Goal: Task Accomplishment & Management: Manage account settings

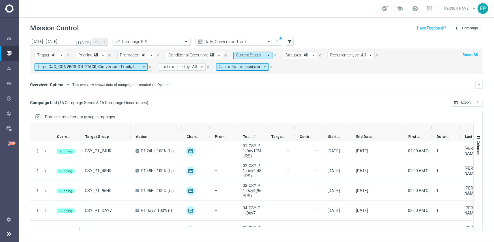
click at [319, 104] on div "Campaign List ( 15 Campaign Series & 15 Campaign Occurrences ) open_in_browser …" at bounding box center [256, 103] width 453 height 8
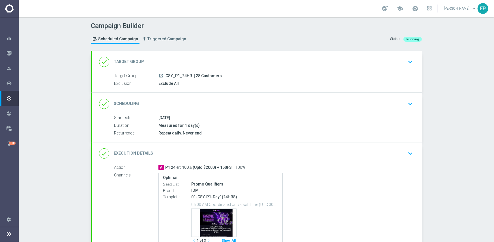
click at [243, 99] on div "done Scheduling keyboard_arrow_down" at bounding box center [257, 103] width 316 height 11
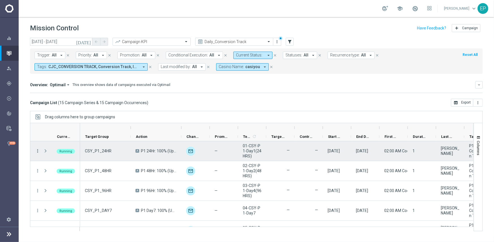
click at [40, 151] on icon "more_vert" at bounding box center [37, 150] width 5 height 5
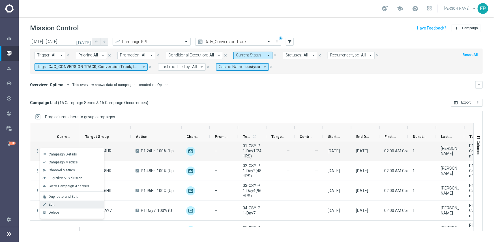
click at [65, 202] on div "Edit" at bounding box center [75, 204] width 53 height 4
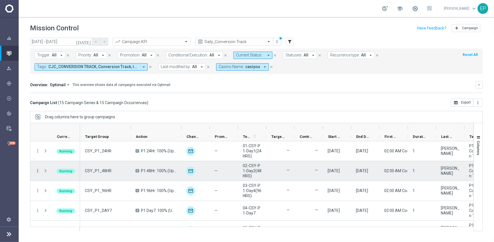
click at [37, 170] on icon "more_vert" at bounding box center [37, 170] width 5 height 5
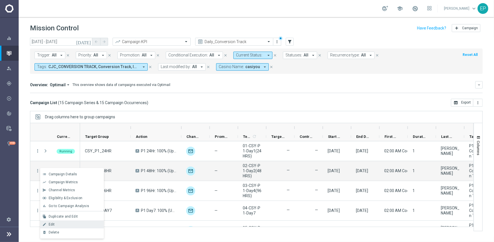
click at [57, 224] on div "Edit" at bounding box center [75, 224] width 53 height 4
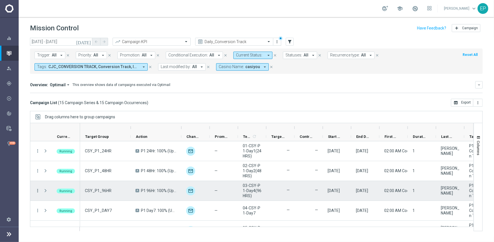
click at [37, 189] on icon "more_vert" at bounding box center [37, 190] width 5 height 5
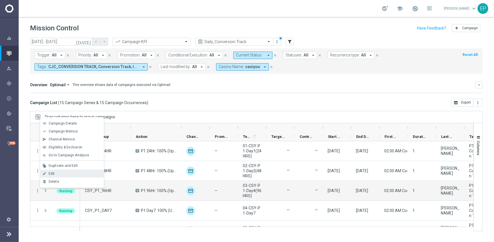
click at [52, 171] on span "Edit" at bounding box center [52, 173] width 6 height 4
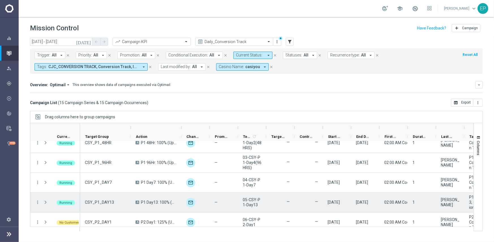
scroll to position [28, 0]
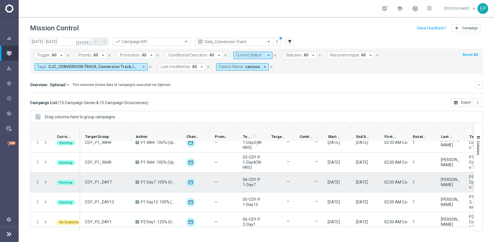
click at [37, 181] on icon "more_vert" at bounding box center [37, 181] width 5 height 5
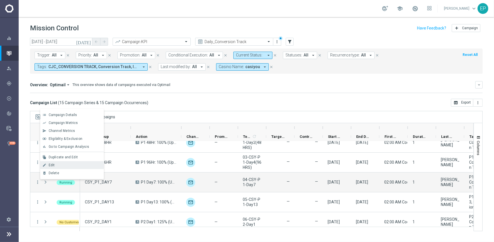
click at [54, 165] on span "Edit" at bounding box center [52, 165] width 6 height 4
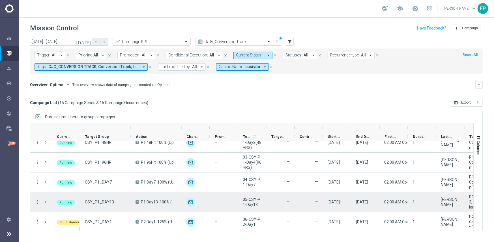
click at [37, 201] on icon "more_vert" at bounding box center [37, 201] width 5 height 5
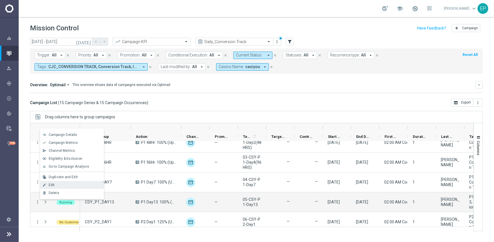
click at [60, 181] on div "edit Edit" at bounding box center [72, 185] width 64 height 8
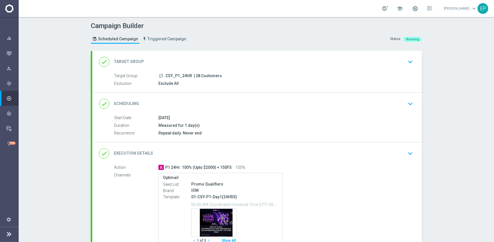
click at [261, 103] on div "done Scheduling keyboard_arrow_down" at bounding box center [257, 103] width 316 height 11
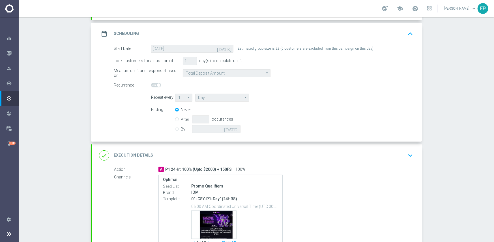
scroll to position [57, 0]
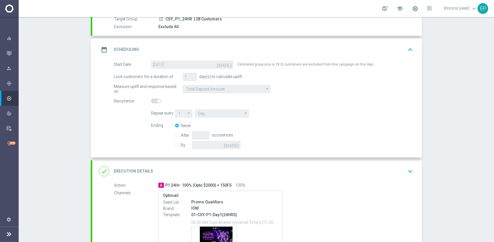
click at [175, 144] on input "By" at bounding box center [177, 144] width 4 height 4
radio input "true"
radio input "false"
click at [201, 145] on input at bounding box center [216, 145] width 48 height 8
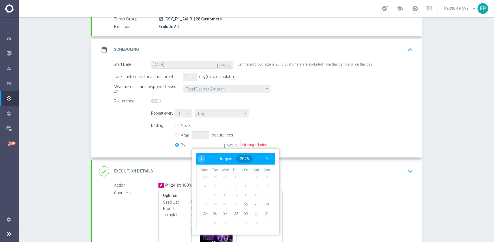
click at [244, 157] on span "2025" at bounding box center [244, 158] width 9 height 5
click at [266, 157] on span "›" at bounding box center [267, 158] width 7 height 7
click at [266, 159] on span "›" at bounding box center [267, 158] width 7 height 7
click at [224, 203] on span "2059" at bounding box center [226, 204] width 13 height 13
click at [232, 188] on span "May" at bounding box center [233, 189] width 25 height 8
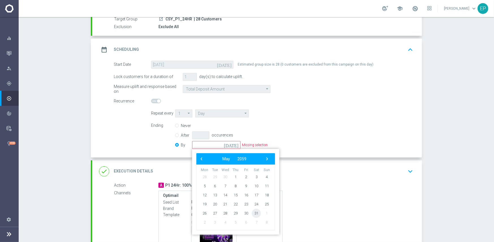
click at [254, 213] on span "31" at bounding box center [256, 212] width 9 height 9
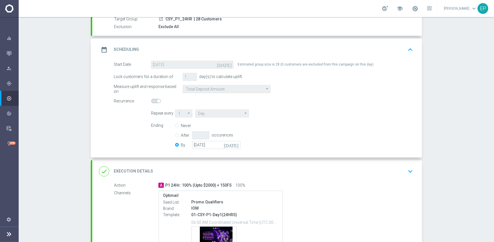
click at [211, 148] on div "Never After occurences By 31 May 2059 today" at bounding box center [211, 135] width 72 height 29
click at [218, 147] on input "31 May 2059" at bounding box center [216, 145] width 48 height 8
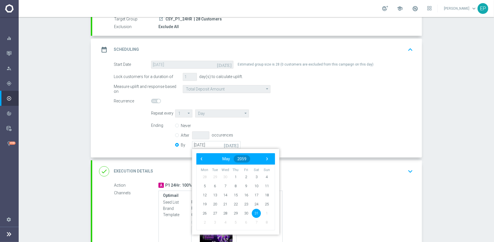
click at [238, 159] on span "2059" at bounding box center [242, 158] width 9 height 5
click at [199, 159] on span "‹" at bounding box center [201, 158] width 7 height 7
click at [243, 220] on span "2050" at bounding box center [244, 219] width 13 height 13
click at [227, 190] on span "May" at bounding box center [233, 189] width 25 height 8
click at [213, 223] on span "31" at bounding box center [215, 221] width 9 height 9
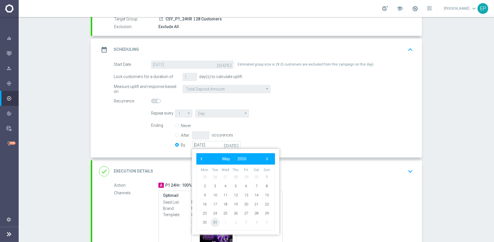
type input "31 May 2050"
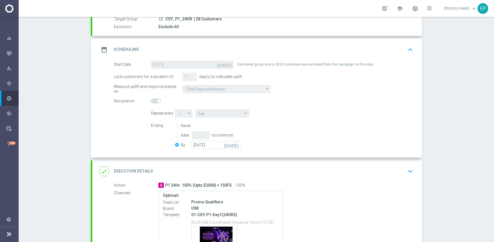
click at [308, 134] on div "Ending Never After occurences By 31 May 2050 today" at bounding box center [282, 135] width 271 height 29
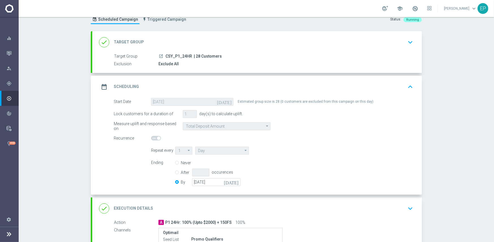
scroll to position [17, 0]
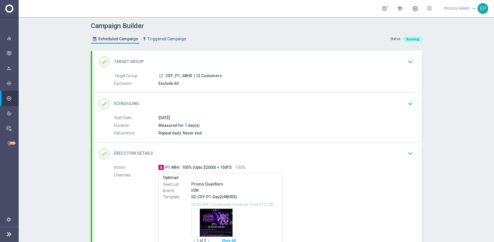
click at [301, 40] on div "Campaign Builder Scheduled Campaign Triggered Campaign Status: Running" at bounding box center [257, 33] width 340 height 26
